Goal: Check status

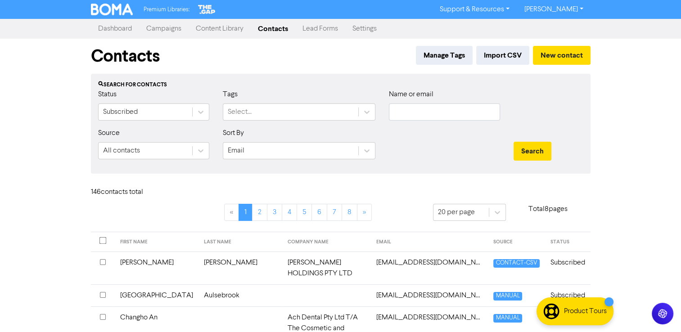
click at [165, 27] on link "Campaigns" at bounding box center [163, 29] width 49 height 18
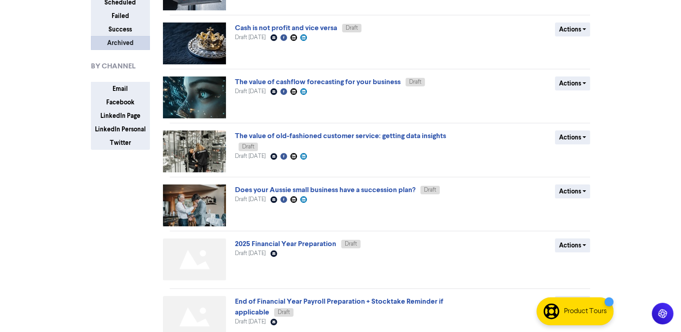
scroll to position [90, 0]
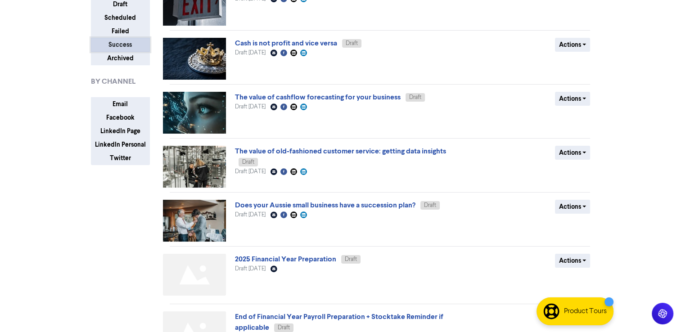
click at [126, 46] on button "Success" at bounding box center [120, 45] width 59 height 14
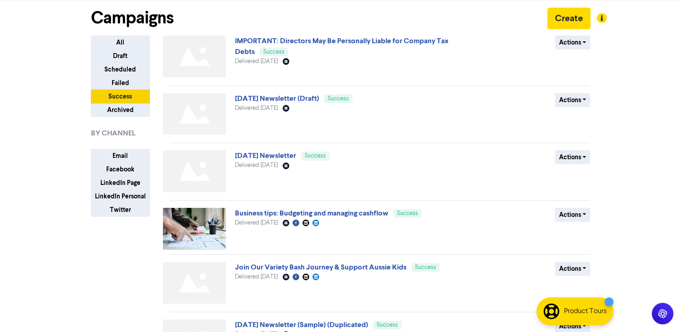
scroll to position [0, 0]
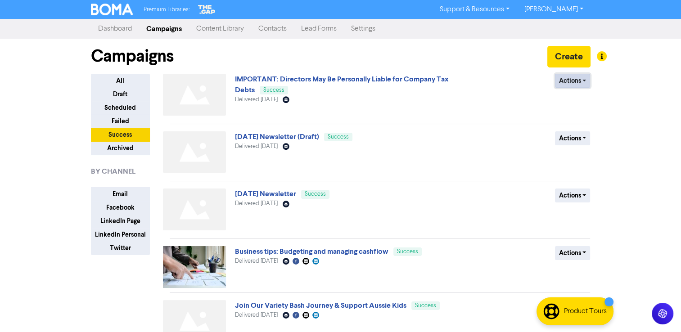
click at [587, 83] on button "Actions" at bounding box center [573, 81] width 36 height 14
click at [484, 121] on div "IMPORTANT: Directors May Be Personally Liable for Company Tax Debts Success Del…" at bounding box center [380, 99] width 421 height 50
click at [331, 80] on link "IMPORTANT: Directors May Be Personally Liable for Company Tax Debts" at bounding box center [342, 85] width 214 height 20
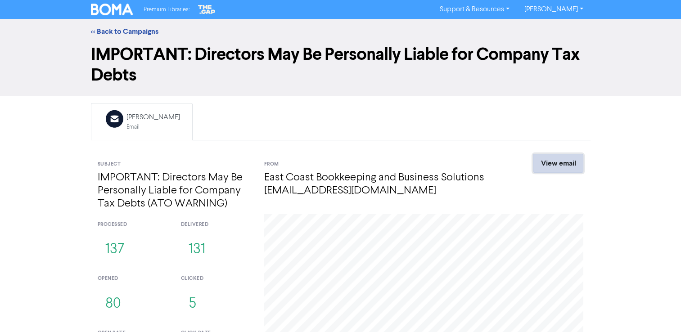
click at [572, 166] on link "View email" at bounding box center [558, 163] width 50 height 19
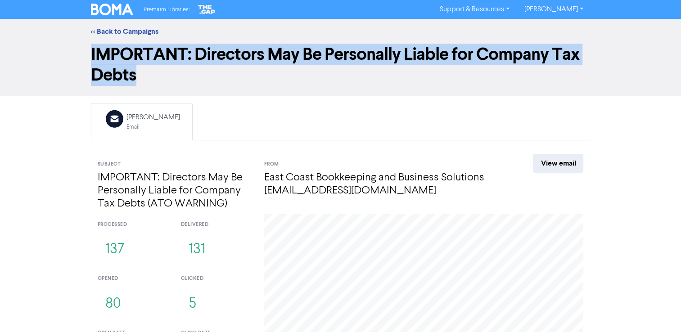
drag, startPoint x: 142, startPoint y: 77, endPoint x: 81, endPoint y: 48, distance: 68.0
click at [81, 48] on div "IMPORTANT: Directors May Be Personally Liable for Company Tax Debts" at bounding box center [340, 70] width 681 height 52
